Goal: Task Accomplishment & Management: Manage account settings

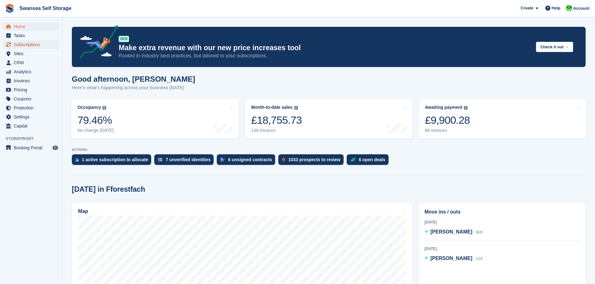
click at [23, 46] on span "Subscriptions" at bounding box center [32, 44] width 37 height 9
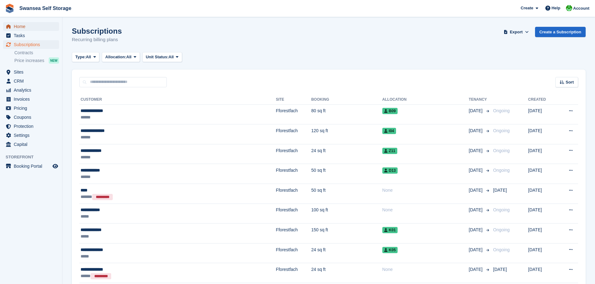
click at [17, 24] on span "Home" at bounding box center [32, 26] width 37 height 9
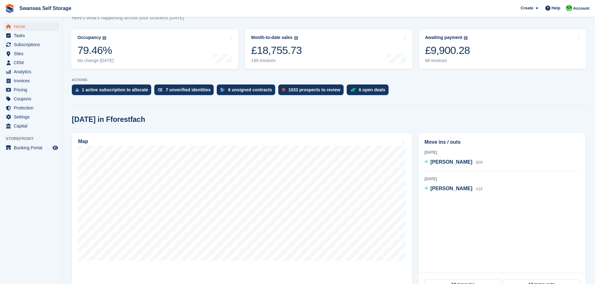
scroll to position [125, 0]
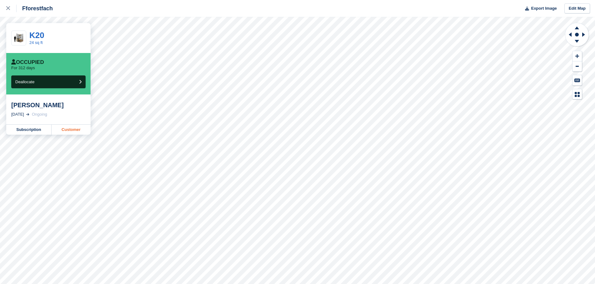
click at [62, 132] on link "Customer" at bounding box center [71, 130] width 39 height 10
click at [0, 14] on link at bounding box center [8, 8] width 17 height 17
click at [6, 10] on link at bounding box center [8, 8] width 17 height 17
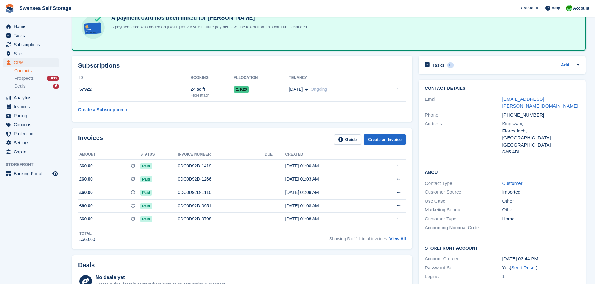
scroll to position [125, 0]
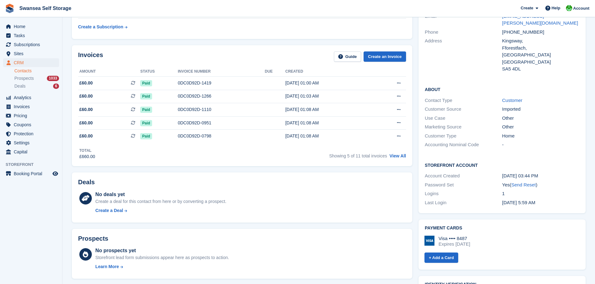
drag, startPoint x: 522, startPoint y: 181, endPoint x: 326, endPoint y: 23, distance: 251.6
click at [522, 182] on link "Send Reset" at bounding box center [523, 184] width 24 height 5
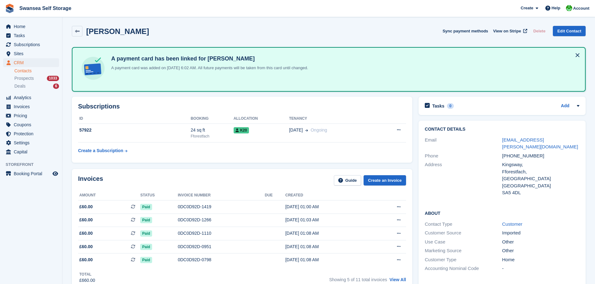
scroll to position [0, 0]
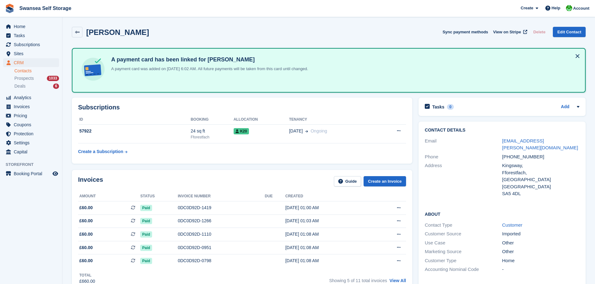
click at [415, 119] on div "Contact Details Email ben.ruddle@homeinstead.co.uk Phone +447976574546 Address …" at bounding box center [501, 230] width 173 height 223
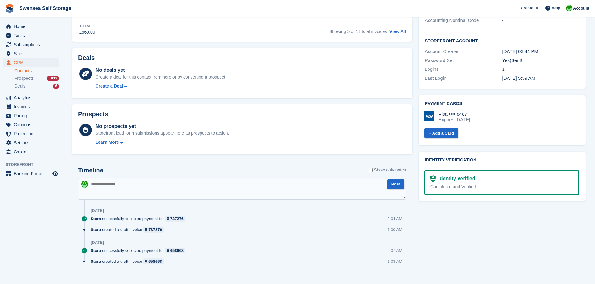
scroll to position [250, 0]
click at [413, 198] on div "Subscriptions ID Booking Allocation Tenancy 57922 24 sq ft Fforestfach K20 25 O…" at bounding box center [242, 65] width 346 height 441
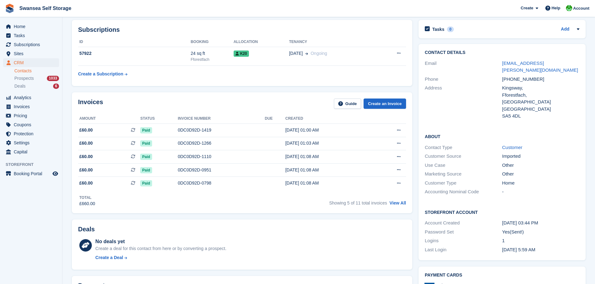
scroll to position [125, 0]
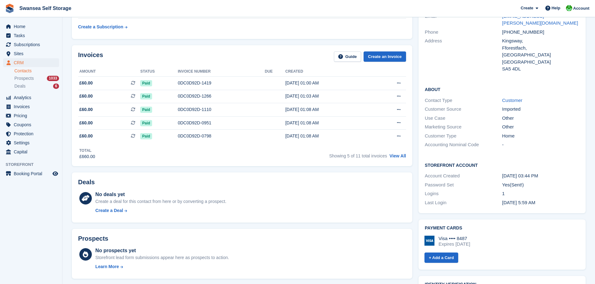
click at [449, 217] on div "Payment cards Visa •••• 8487 Expires February 2029 + Add a Card Send add paymen…" at bounding box center [501, 245] width 173 height 56
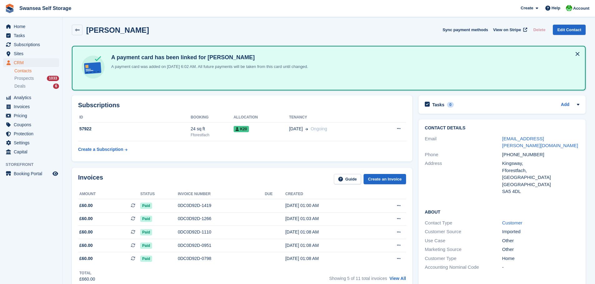
scroll to position [0, 0]
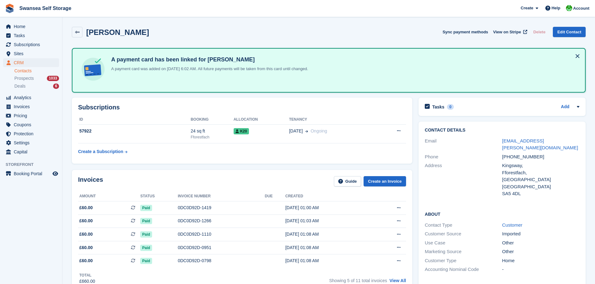
click at [261, 168] on div "Invoices Guide Create an Invoice Amount Status Invoice number Due Created £60.0…" at bounding box center [242, 230] width 346 height 127
click at [413, 268] on div "Invoices Guide Create an Invoice Amount Status Invoice number Due Created £60.0…" at bounding box center [242, 230] width 346 height 127
click at [414, 119] on div "Subscriptions ID Booking Allocation Tenancy 57922 24 sq ft Fforestfach K20 25 O…" at bounding box center [242, 131] width 346 height 72
click at [417, 99] on div "Tasks 0 Add No tasks related to Ben Ruddle" at bounding box center [501, 109] width 173 height 28
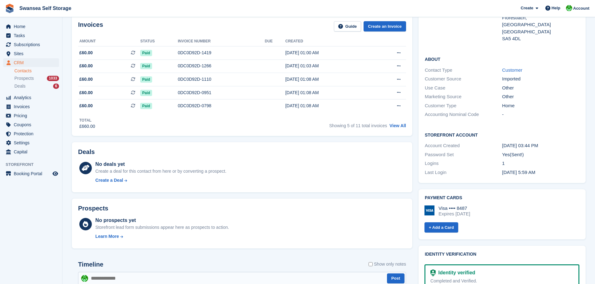
scroll to position [156, 0]
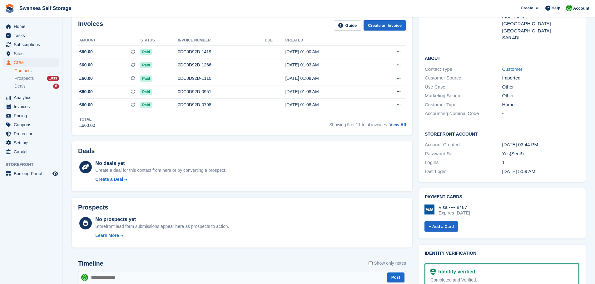
click at [414, 237] on div "Prospects No prospects yet Storefront lead form submissions appear here as pros…" at bounding box center [242, 223] width 346 height 56
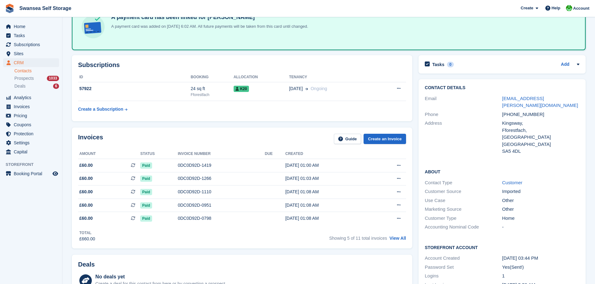
scroll to position [31, 0]
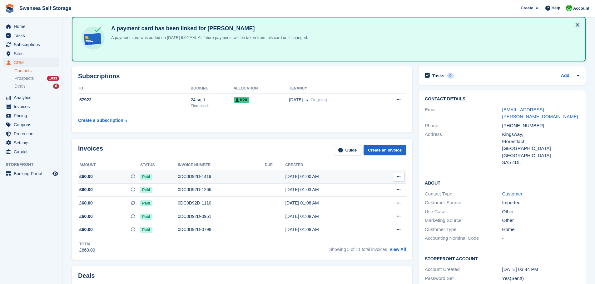
click at [395, 177] on button at bounding box center [399, 176] width 12 height 9
click at [370, 189] on p "Download PDF" at bounding box center [374, 189] width 54 height 8
click at [405, 251] on link "View All" at bounding box center [397, 249] width 17 height 5
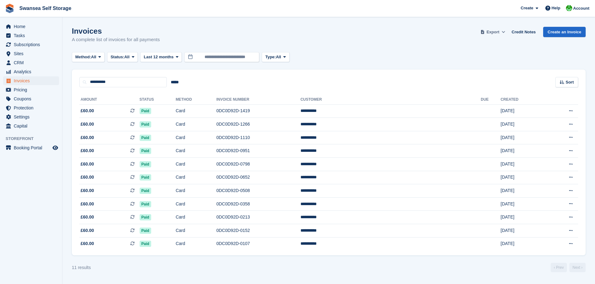
click at [494, 31] on span "Export" at bounding box center [492, 32] width 13 height 6
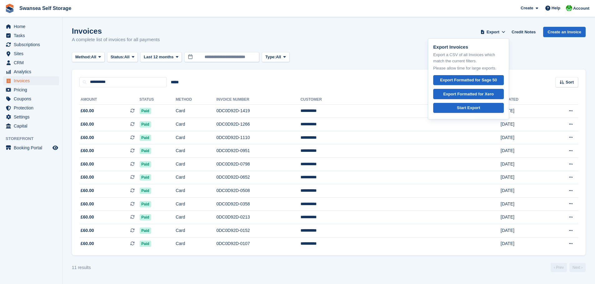
click at [359, 56] on div "Method: All All Bank Transfer Cash Cheque Debit/Credit Card Direct Debit SEPA D…" at bounding box center [328, 57] width 513 height 10
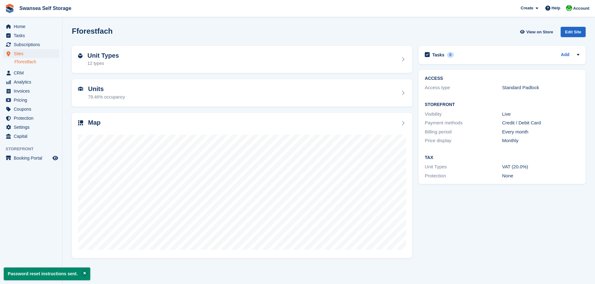
click at [417, 43] on div "Tasks 0 Add No tasks related to Fforestfach" at bounding box center [501, 57] width 173 height 28
click at [418, 70] on div "ACCESS Access type Standard Padlock Storefront Visibility Live Payment methods …" at bounding box center [501, 127] width 173 height 121
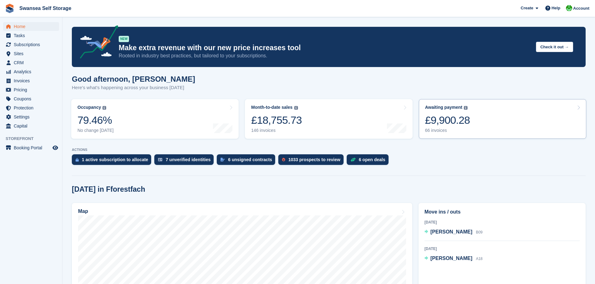
click at [454, 135] on link "Awaiting payment The total outstanding balance on all open invoices. £9,900.28 …" at bounding box center [502, 119] width 167 height 40
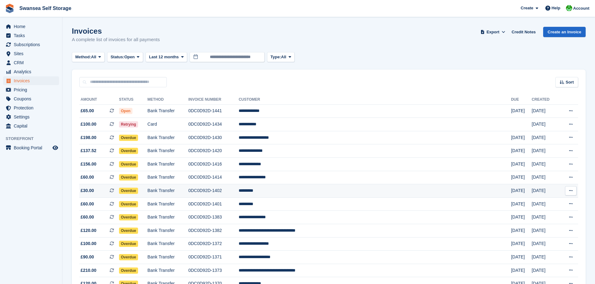
click at [185, 190] on td "Bank Transfer" at bounding box center [167, 190] width 41 height 13
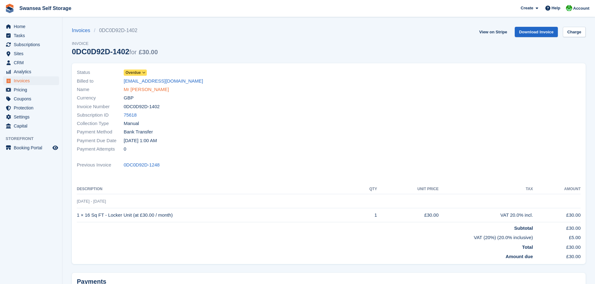
click at [134, 89] on link "Mr [PERSON_NAME]" at bounding box center [146, 89] width 45 height 7
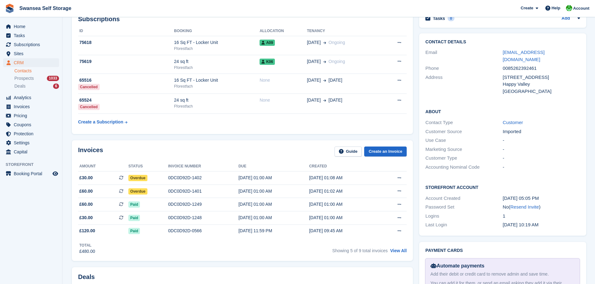
scroll to position [156, 0]
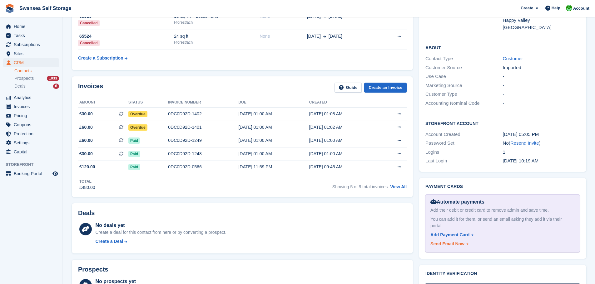
click at [451, 241] on div "Send Email Now" at bounding box center [447, 244] width 34 height 7
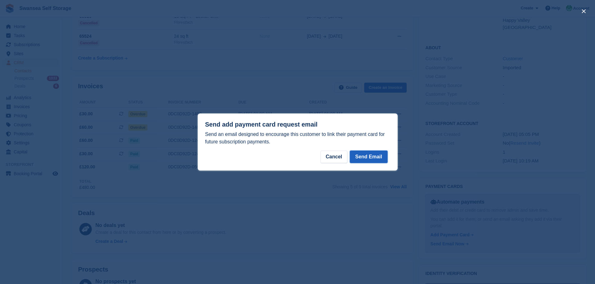
click at [367, 163] on button "Send Email" at bounding box center [368, 157] width 37 height 12
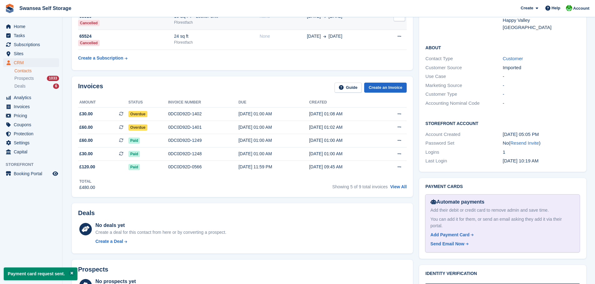
drag, startPoint x: 522, startPoint y: 137, endPoint x: 326, endPoint y: 22, distance: 227.5
click at [523, 140] on link "Resend Invite" at bounding box center [524, 142] width 29 height 5
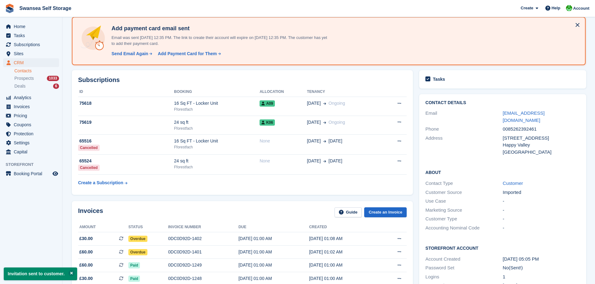
scroll to position [0, 0]
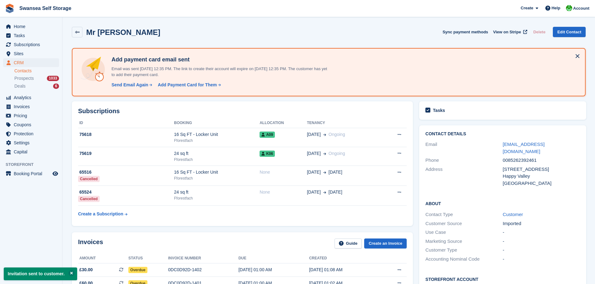
click at [528, 180] on div "[GEOGRAPHIC_DATA]" at bounding box center [541, 183] width 77 height 7
click at [531, 173] on div "Happy Valley" at bounding box center [541, 176] width 77 height 7
click at [74, 34] on link at bounding box center [77, 32] width 11 height 11
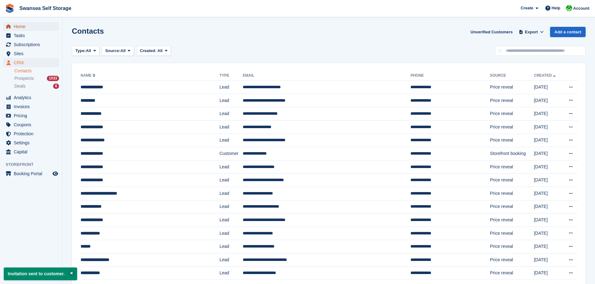
click at [11, 23] on span "menu" at bounding box center [8, 26] width 7 height 7
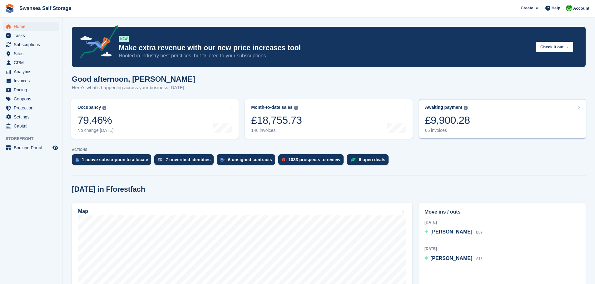
click at [455, 135] on link "Awaiting payment The total outstanding balance on all open invoices. £9,900.28 …" at bounding box center [502, 119] width 167 height 40
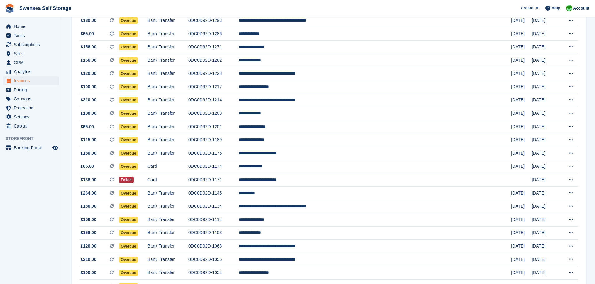
scroll to position [437, 0]
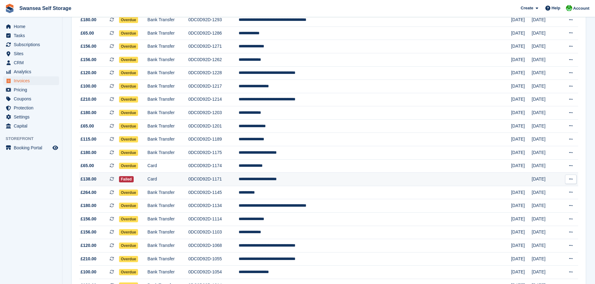
click at [327, 180] on td "**********" at bounding box center [374, 179] width 272 height 13
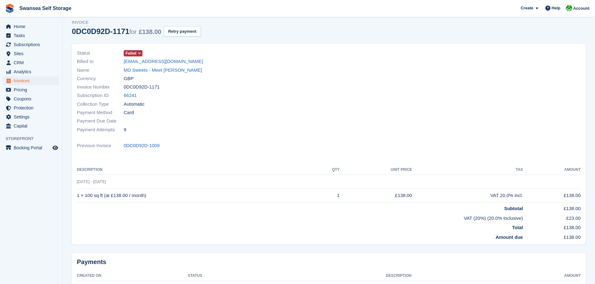
scroll to position [31, 0]
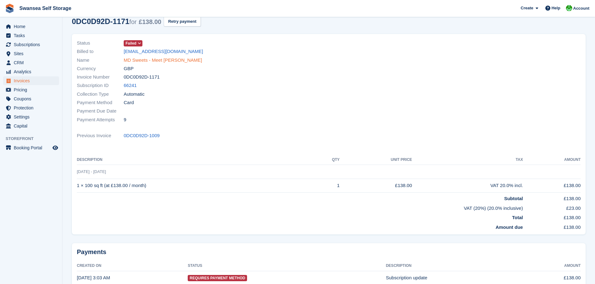
click at [151, 59] on link "MD Sweets - Meet [PERSON_NAME]" at bounding box center [163, 60] width 78 height 7
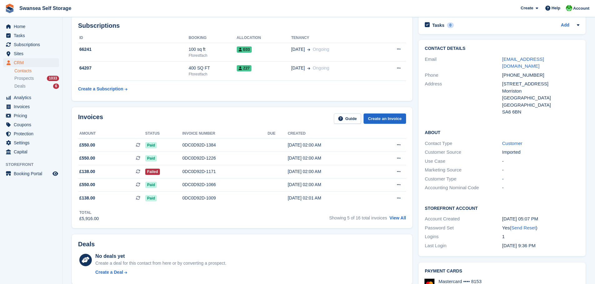
scroll to position [94, 0]
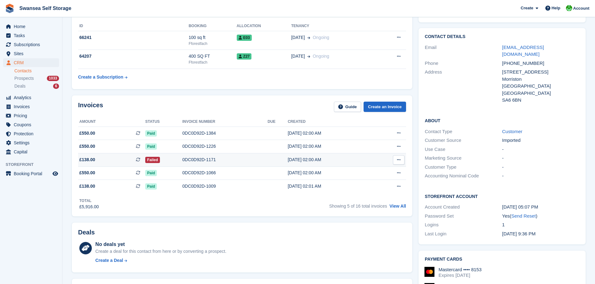
click at [202, 158] on div "0DC0D92D-1171" at bounding box center [224, 160] width 85 height 7
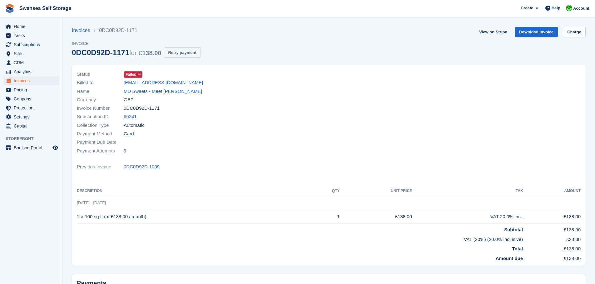
click at [183, 56] on button "Retry payment" at bounding box center [182, 52] width 37 height 10
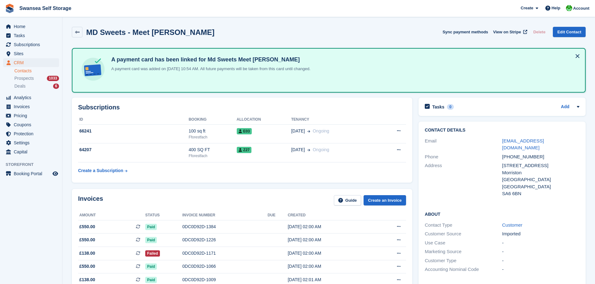
click at [419, 248] on div "About Contact Type Customer Customer Source Imported Use Case - Marketing Sourc…" at bounding box center [501, 243] width 167 height 76
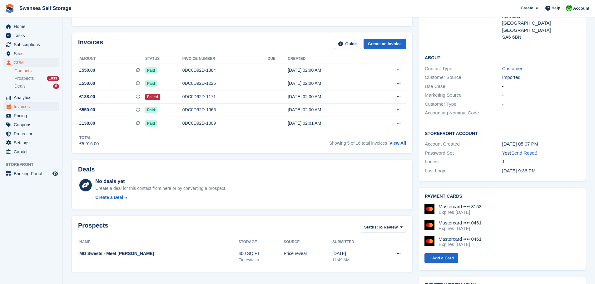
scroll to position [156, 0]
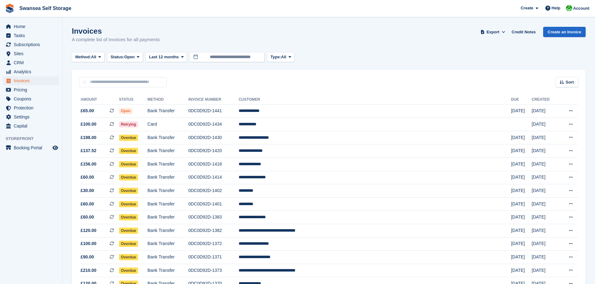
scroll to position [437, 0]
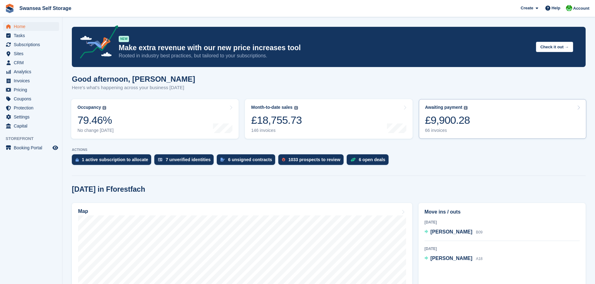
click at [454, 119] on div "£9,900.28" at bounding box center [447, 120] width 45 height 13
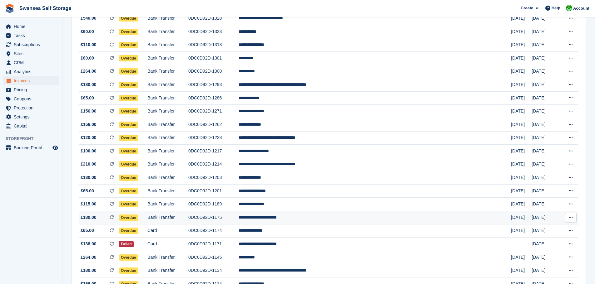
scroll to position [375, 0]
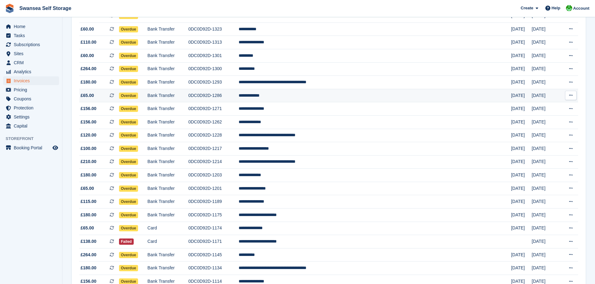
click at [308, 98] on td "**********" at bounding box center [374, 95] width 272 height 13
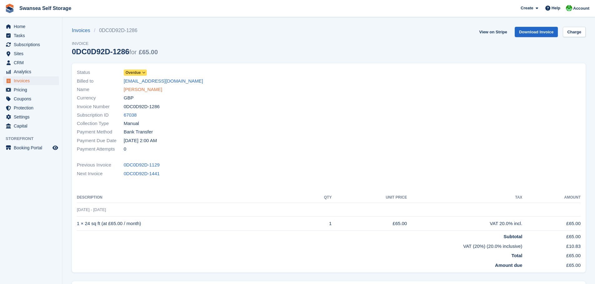
click at [134, 91] on link "Amira Hashish" at bounding box center [143, 89] width 38 height 7
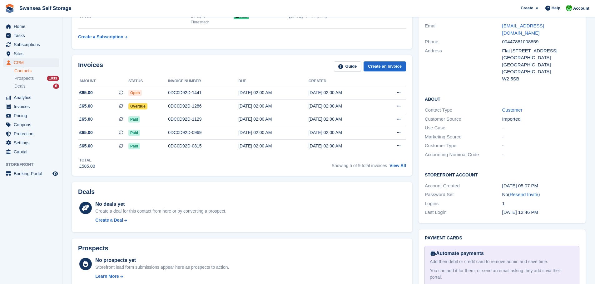
scroll to position [125, 0]
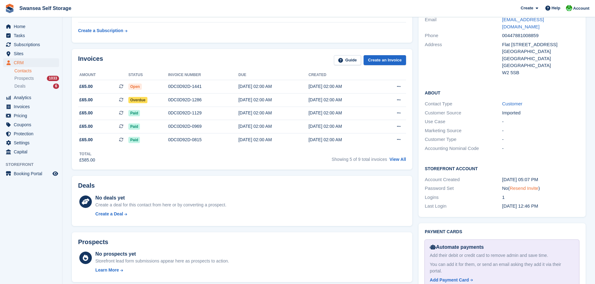
click at [519, 186] on link "Resend Invite" at bounding box center [523, 188] width 29 height 5
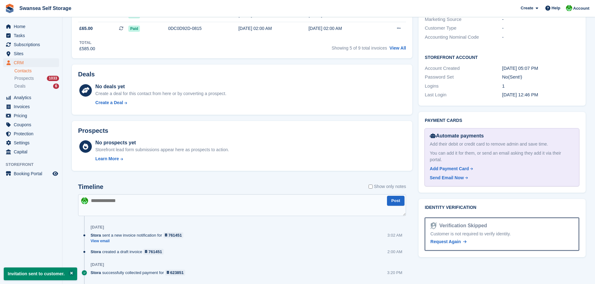
scroll to position [250, 0]
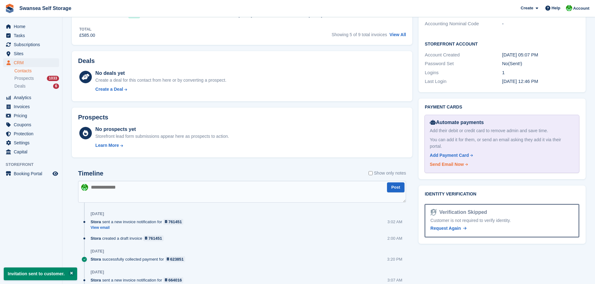
click at [444, 161] on div "Send Email Now" at bounding box center [447, 164] width 34 height 7
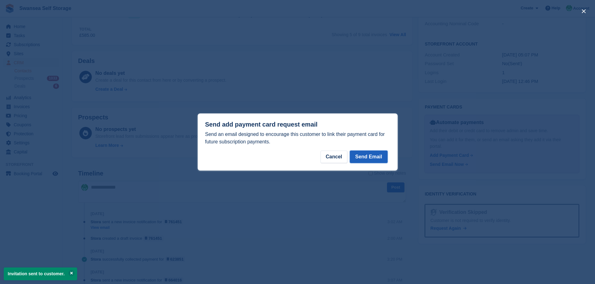
click at [366, 159] on button "Send Email" at bounding box center [368, 157] width 37 height 12
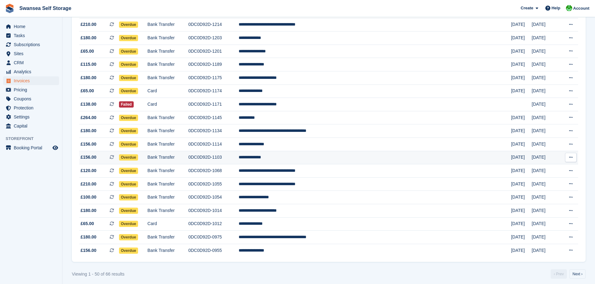
scroll to position [516, 0]
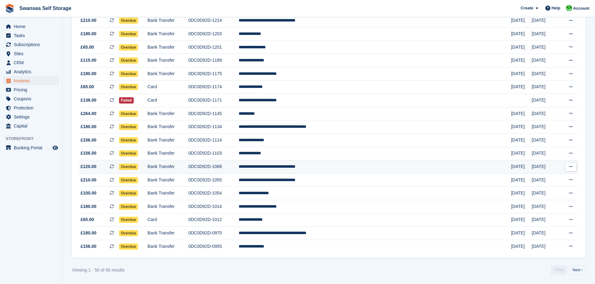
click at [238, 170] on td "0DC0D92D-1068" at bounding box center [213, 166] width 50 height 13
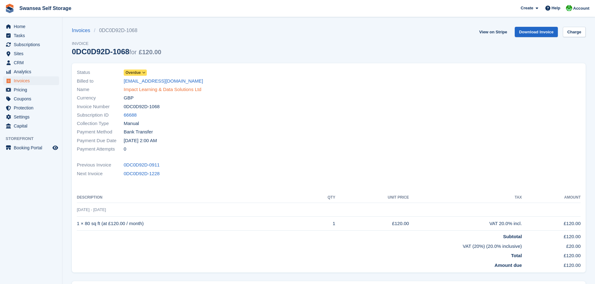
click at [156, 93] on link "Impact Learning & Data Solutions Ltd" at bounding box center [162, 89] width 77 height 7
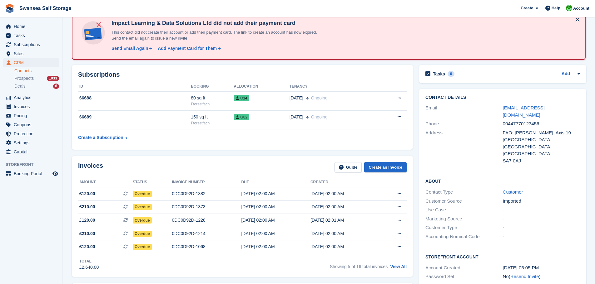
scroll to position [94, 0]
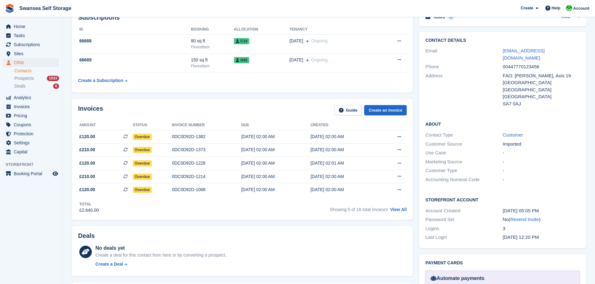
click at [399, 214] on div "Showing 5 of 16 total invoices View All" at bounding box center [368, 209] width 77 height 10
click at [399, 212] on link "View All" at bounding box center [398, 209] width 17 height 5
